Goal: Task Accomplishment & Management: Manage account settings

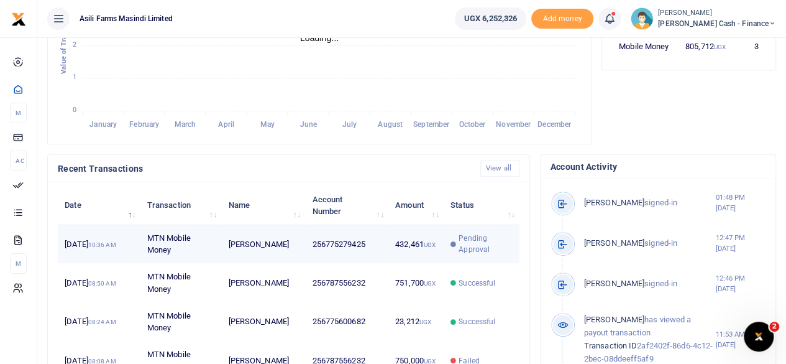
scroll to position [311, 0]
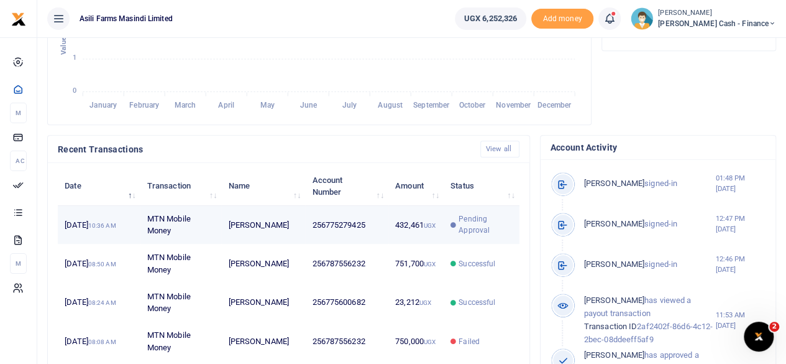
click at [321, 234] on td "256775279425" at bounding box center [346, 225] width 83 height 39
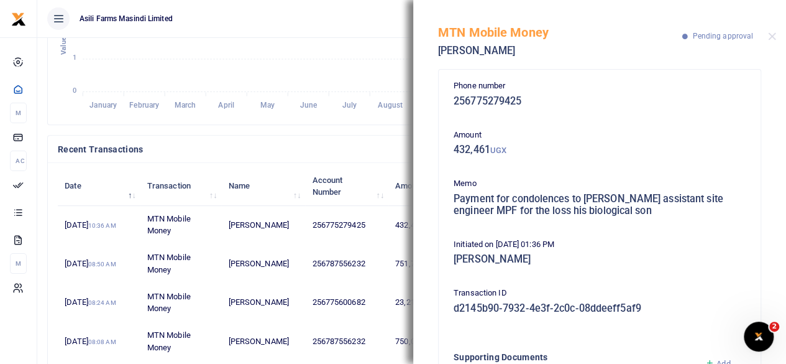
scroll to position [0, 0]
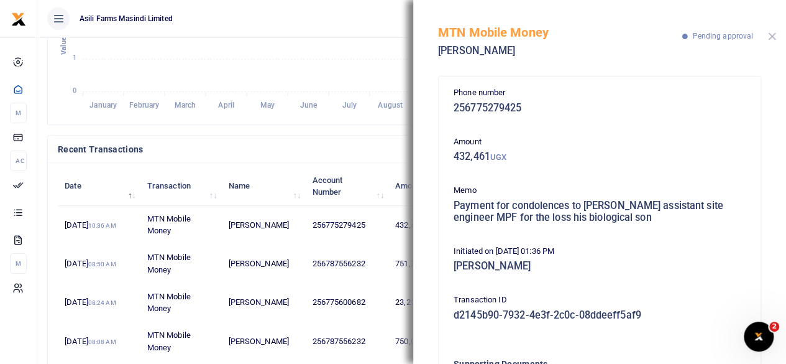
click at [773, 37] on button "Close" at bounding box center [772, 36] width 8 height 8
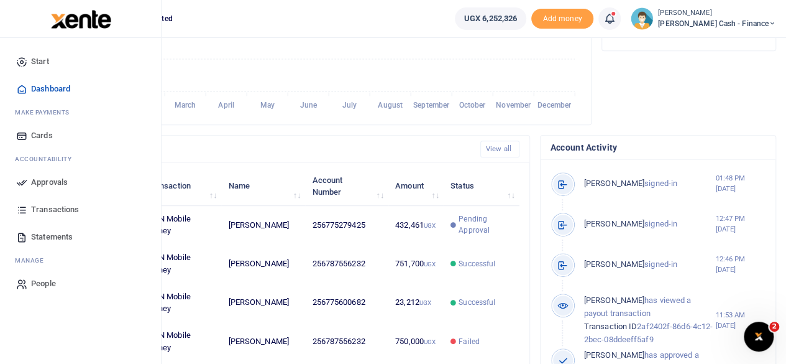
click at [51, 181] on span "Approvals" at bounding box center [49, 182] width 37 height 12
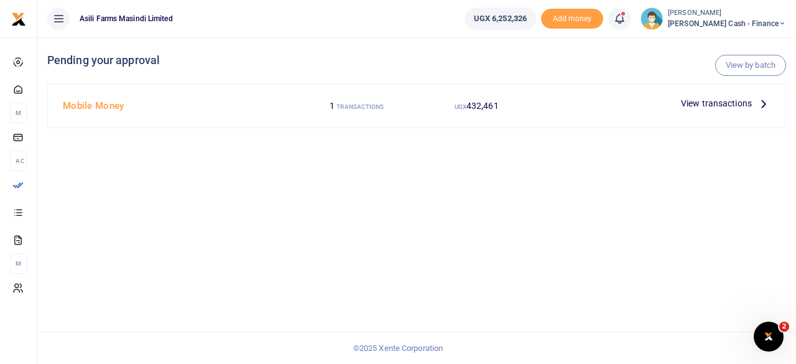
click at [754, 98] on div "View transactions" at bounding box center [725, 103] width 99 height 19
click at [754, 101] on p "View transactions" at bounding box center [726, 103] width 90 height 14
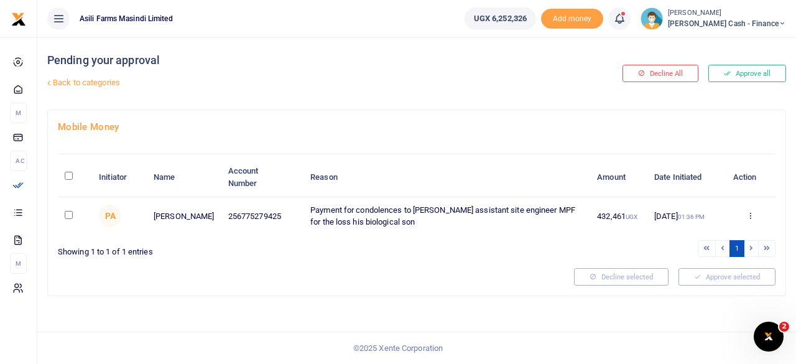
click at [755, 210] on div "Approve Decline Details" at bounding box center [750, 216] width 36 height 12
click at [752, 214] on icon at bounding box center [750, 215] width 8 height 9
click at [700, 288] on link "Details" at bounding box center [705, 290] width 98 height 17
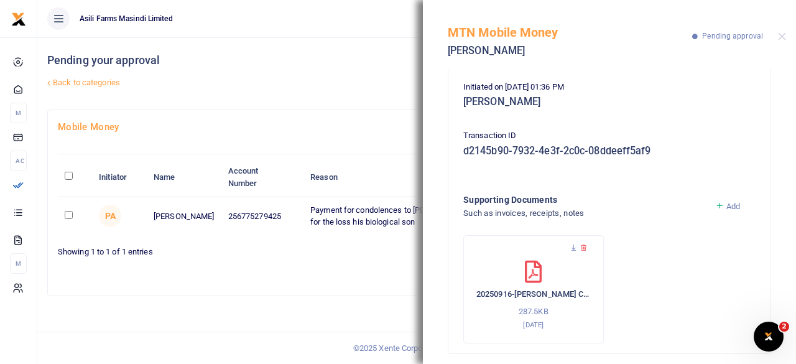
scroll to position [173, 0]
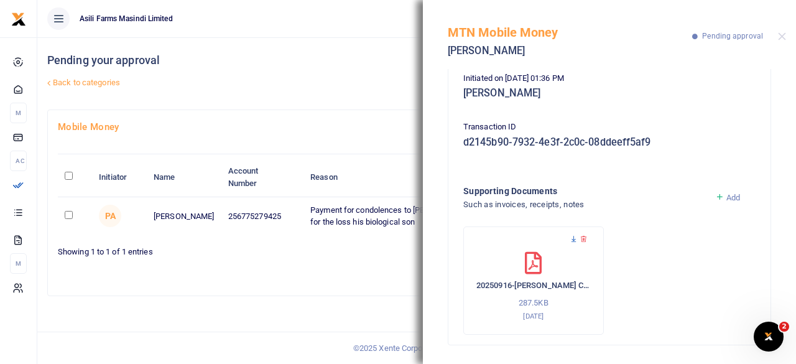
click at [574, 241] on icon at bounding box center [573, 239] width 8 height 8
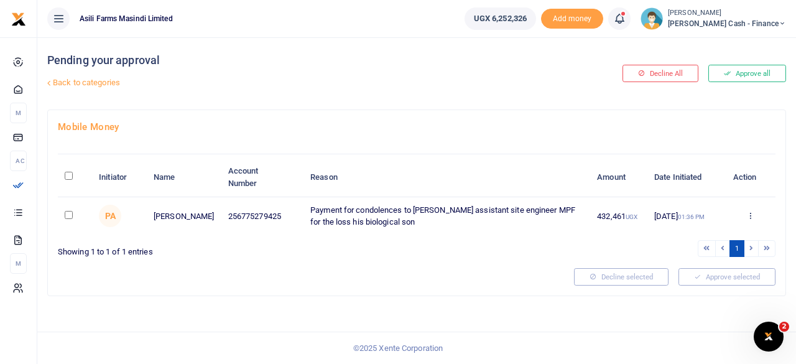
click at [71, 173] on input "\a \a : activate to sort column descending" at bounding box center [69, 176] width 8 height 8
checkbox input "true"
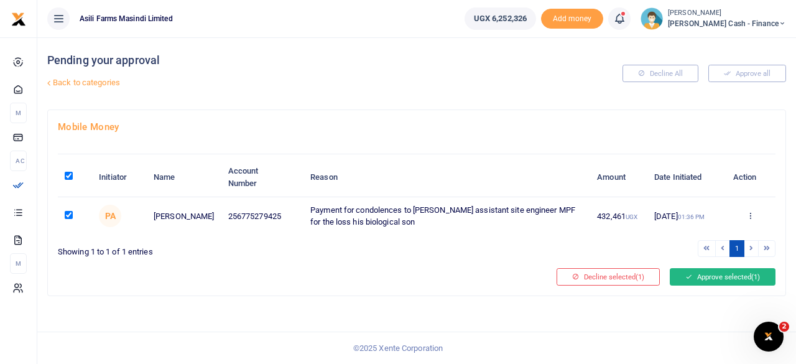
click at [735, 277] on button "Approve selected (1)" at bounding box center [723, 276] width 106 height 17
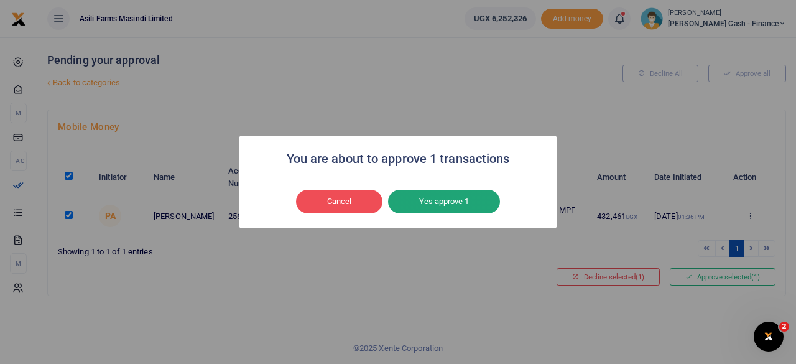
click at [443, 200] on button "Yes approve 1" at bounding box center [444, 202] width 112 height 24
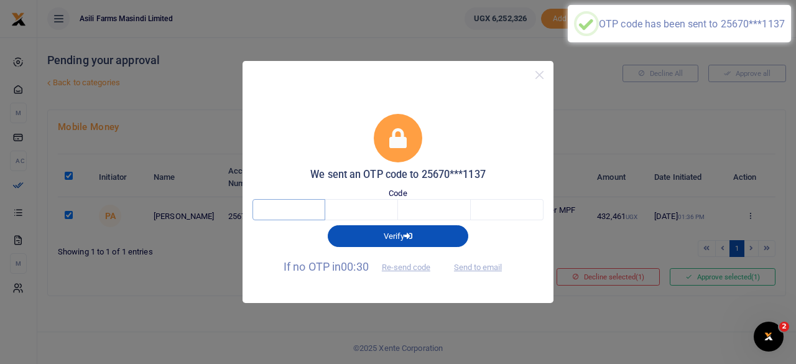
click at [296, 212] on input "text" at bounding box center [288, 209] width 73 height 21
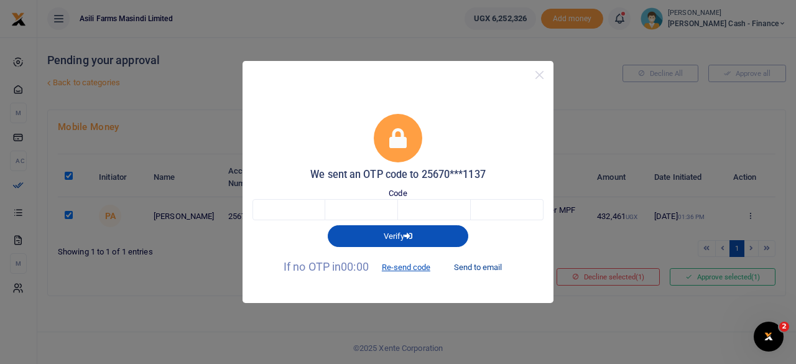
click at [485, 264] on button "Send to email" at bounding box center [477, 267] width 69 height 21
click at [299, 206] on input "text" at bounding box center [288, 209] width 73 height 21
type input "2"
type input "3"
type input "9"
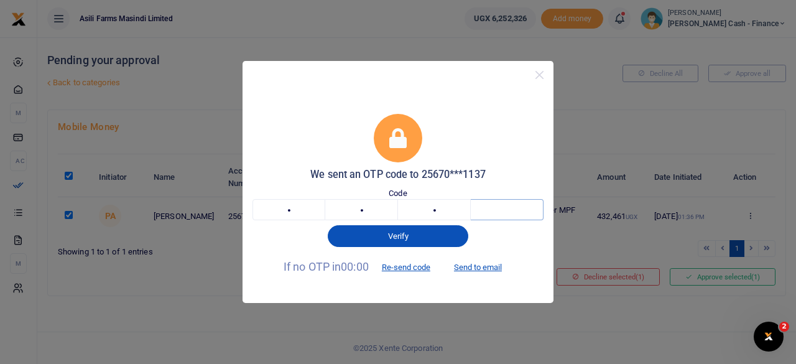
type input "3"
